Goal: Browse casually

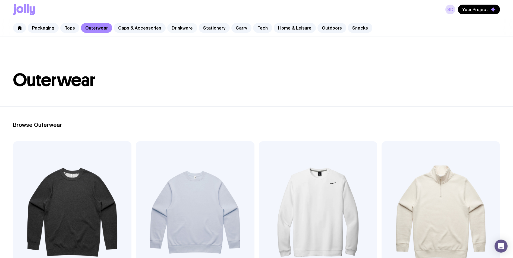
click at [179, 24] on link "Drinkware" at bounding box center [182, 28] width 30 height 10
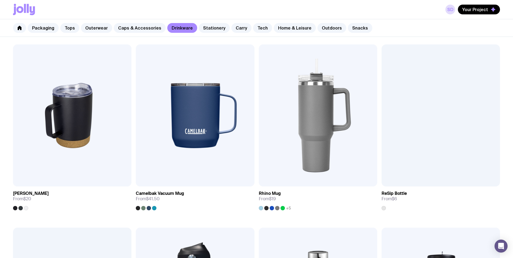
scroll to position [508, 0]
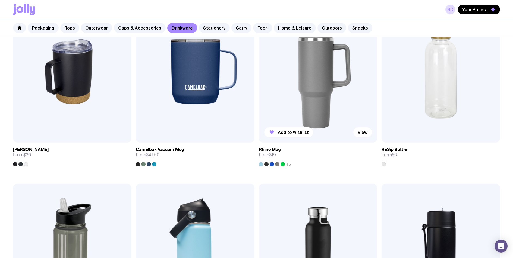
click at [288, 164] on span "+5" at bounding box center [288, 164] width 5 height 4
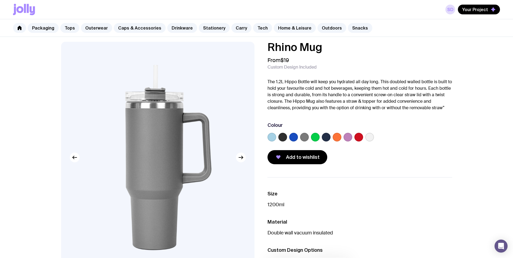
scroll to position [4, 0]
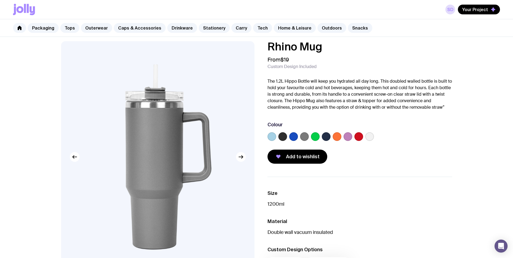
click at [315, 136] on label at bounding box center [315, 136] width 9 height 9
click at [0, 0] on input "radio" at bounding box center [0, 0] width 0 height 0
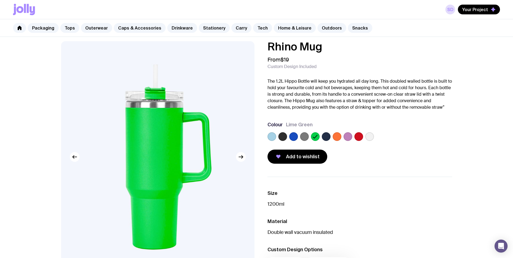
click at [331, 139] on div at bounding box center [359, 137] width 185 height 11
click at [337, 137] on label at bounding box center [337, 136] width 9 height 9
click at [0, 0] on input "radio" at bounding box center [0, 0] width 0 height 0
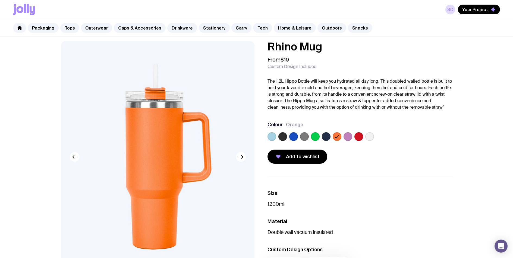
click at [351, 137] on label at bounding box center [347, 136] width 9 height 9
click at [0, 0] on input "radio" at bounding box center [0, 0] width 0 height 0
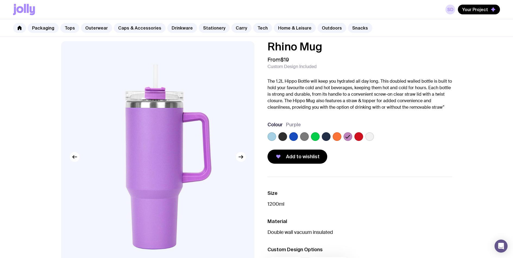
click at [369, 136] on label at bounding box center [369, 136] width 9 height 9
click at [0, 0] on input "radio" at bounding box center [0, 0] width 0 height 0
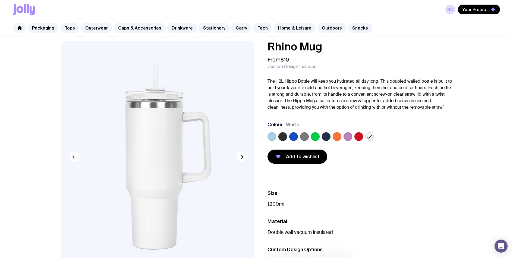
click at [281, 135] on label at bounding box center [282, 136] width 9 height 9
click at [0, 0] on input "radio" at bounding box center [0, 0] width 0 height 0
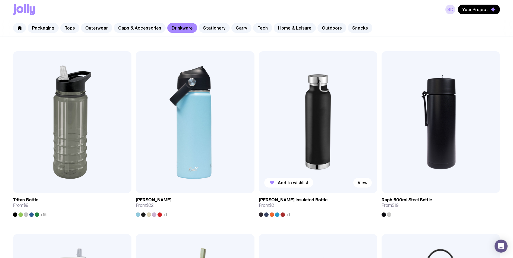
scroll to position [647, 0]
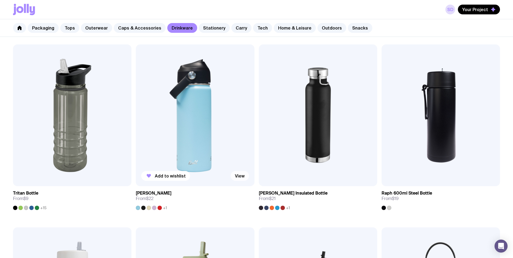
click at [240, 178] on link "View" at bounding box center [239, 176] width 18 height 10
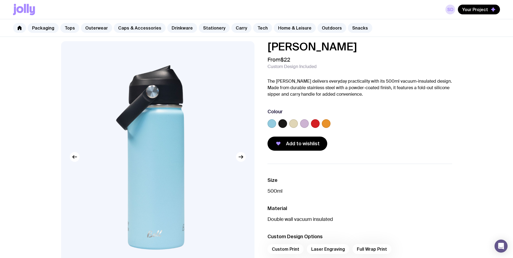
scroll to position [10, 0]
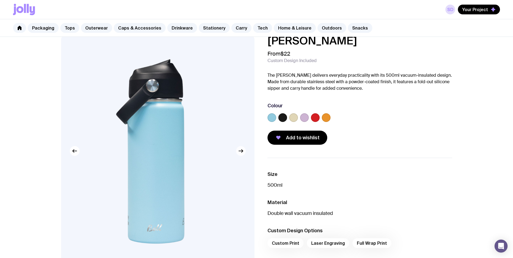
click at [241, 154] on icon "button" at bounding box center [241, 151] width 7 height 7
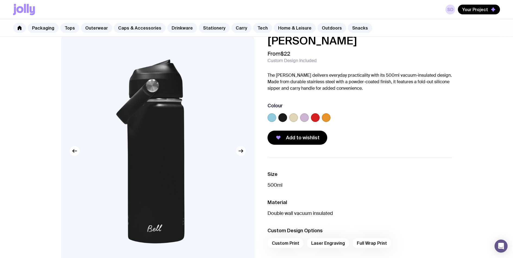
click at [241, 154] on icon "button" at bounding box center [241, 151] width 7 height 7
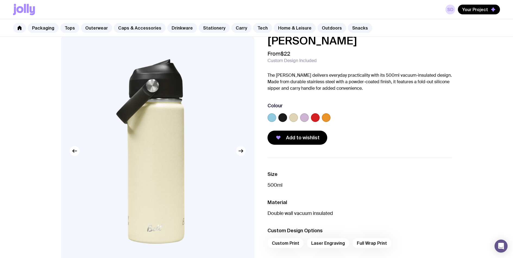
click at [241, 154] on icon "button" at bounding box center [241, 151] width 7 height 7
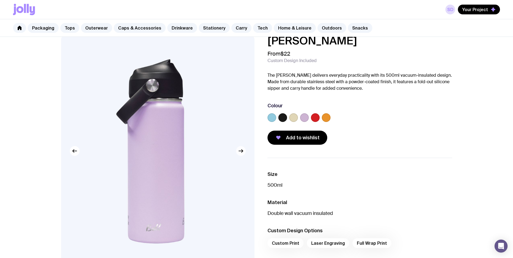
click at [241, 154] on icon "button" at bounding box center [241, 151] width 7 height 7
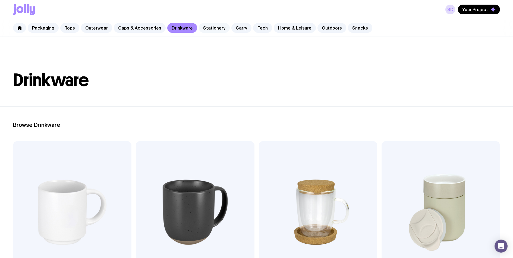
click at [204, 24] on link "Stationery" at bounding box center [214, 28] width 31 height 10
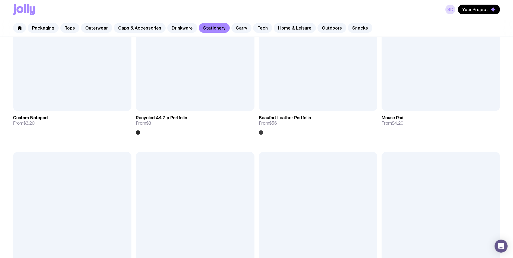
scroll to position [906, 0]
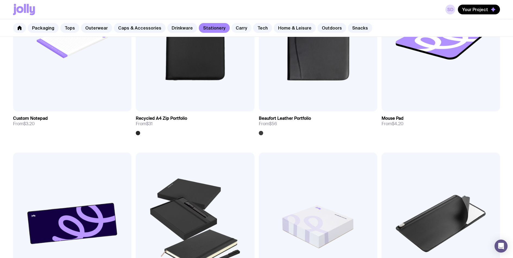
click at [235, 31] on link "Carry" at bounding box center [241, 28] width 20 height 10
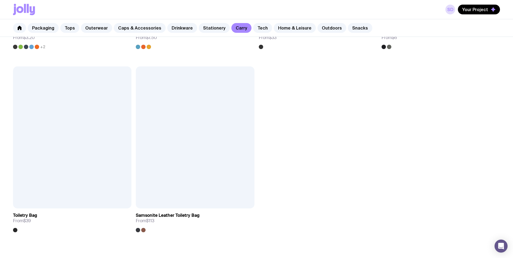
scroll to position [1558, 0]
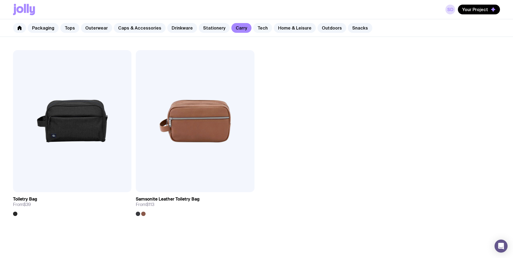
click at [253, 32] on link "Tech" at bounding box center [262, 28] width 19 height 10
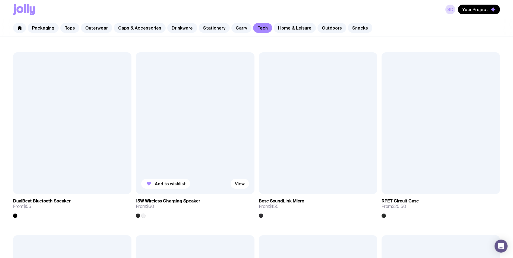
scroll to position [665, 0]
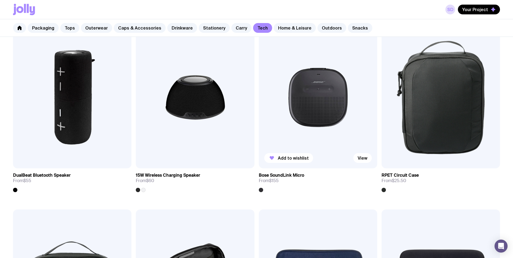
click at [321, 85] on img at bounding box center [318, 98] width 118 height 142
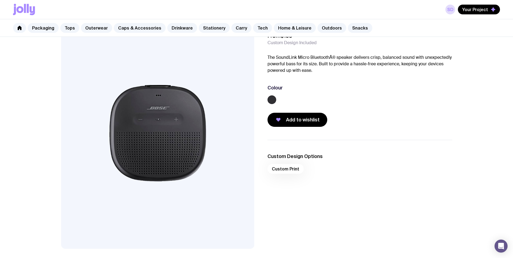
scroll to position [51, 0]
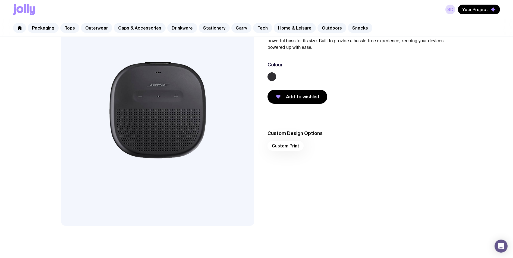
click at [182, 162] on img at bounding box center [157, 110] width 193 height 232
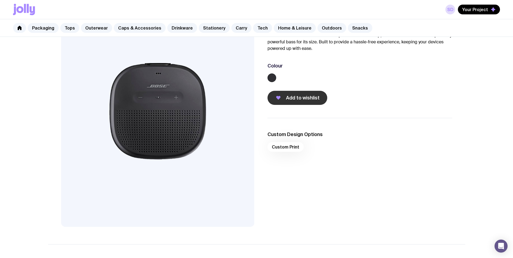
scroll to position [8, 0]
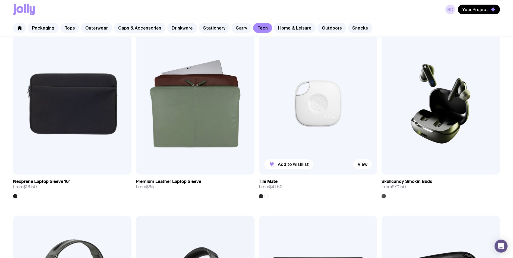
scroll to position [1025, 0]
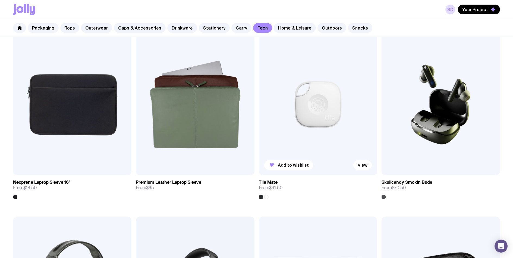
click at [320, 125] on img at bounding box center [318, 105] width 118 height 142
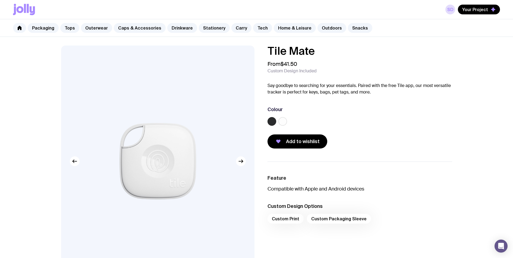
scroll to position [1, 0]
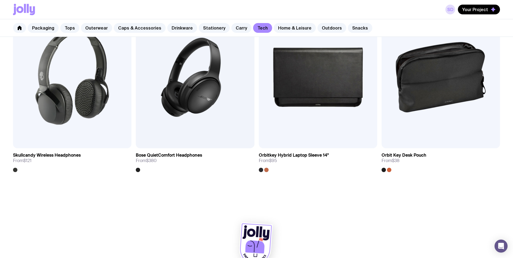
scroll to position [1242, 0]
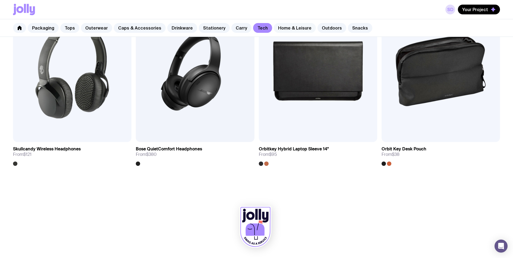
click at [284, 28] on link "Home & Leisure" at bounding box center [295, 28] width 42 height 10
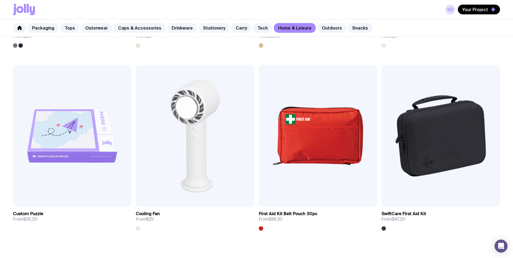
scroll to position [1382, 0]
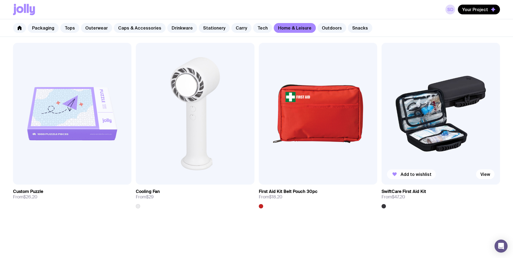
click at [402, 172] on span "Add to wishlist" at bounding box center [415, 174] width 31 height 5
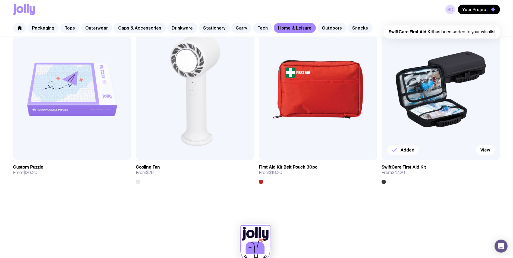
scroll to position [1425, 0]
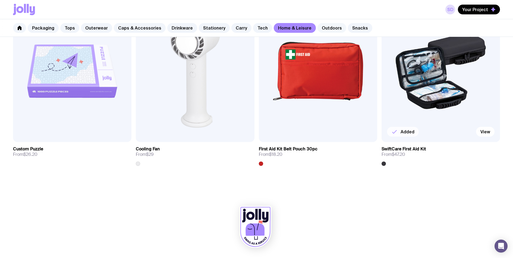
click at [325, 28] on link "Outdoors" at bounding box center [331, 28] width 29 height 10
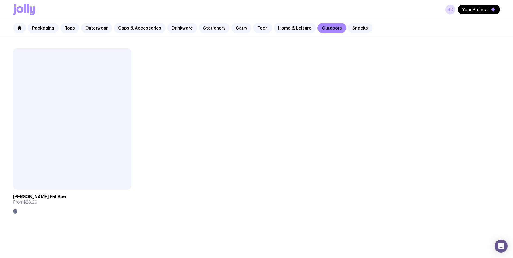
scroll to position [1058, 0]
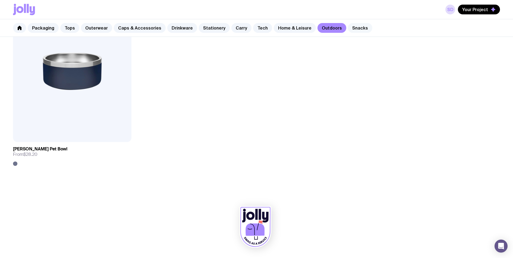
click at [348, 32] on link "Snacks" at bounding box center [360, 28] width 24 height 10
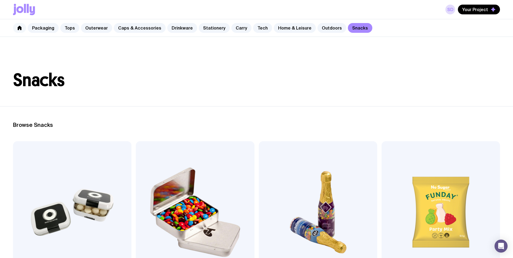
click at [21, 30] on icon at bounding box center [20, 28] width 4 height 4
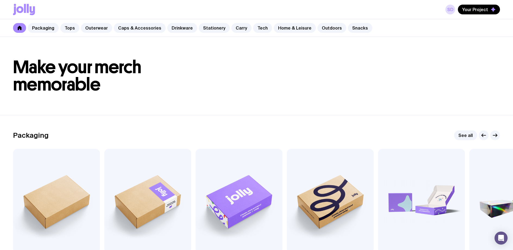
click at [22, 24] on link at bounding box center [19, 28] width 13 height 10
